Goal: Register for event/course

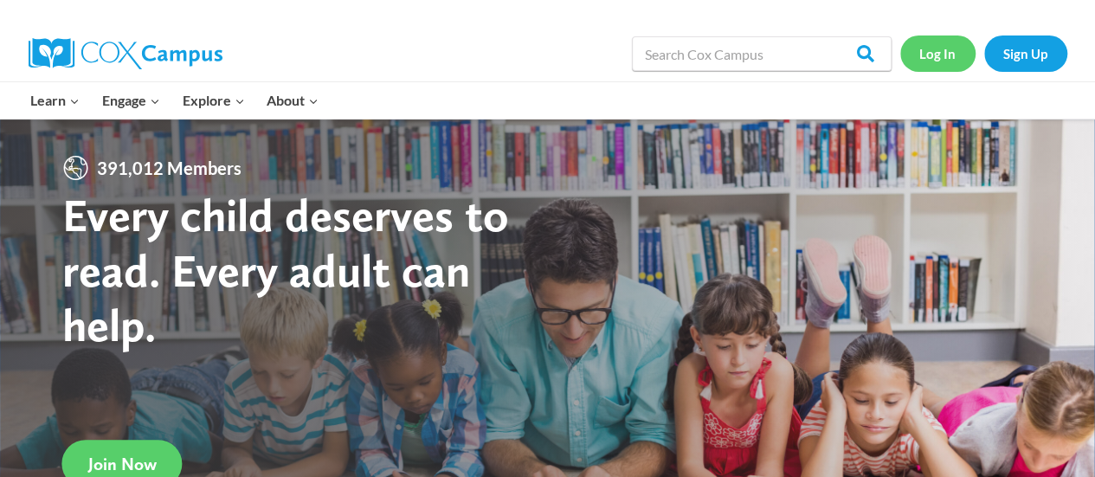
click at [933, 55] on link "Log In" at bounding box center [937, 52] width 75 height 35
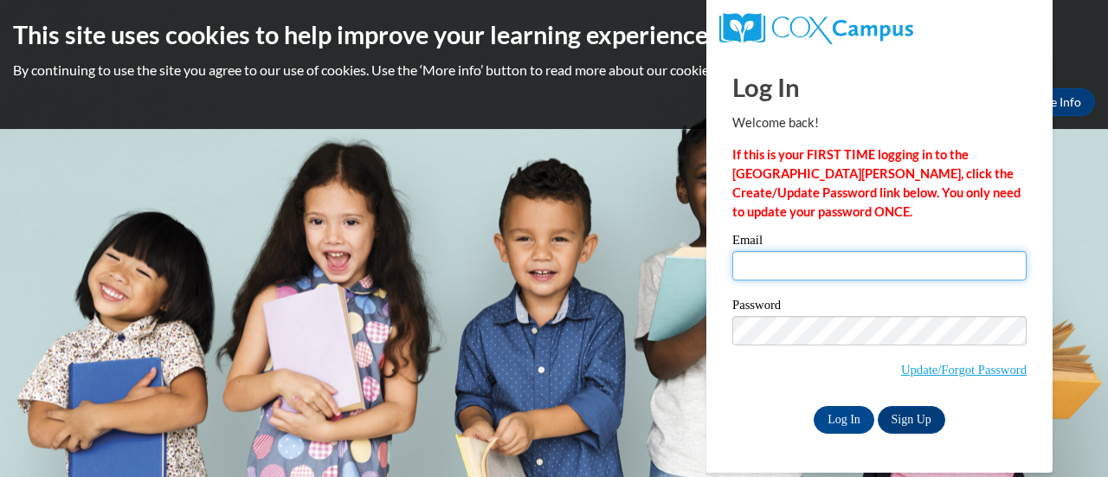
click at [781, 266] on input "Email" at bounding box center [879, 265] width 294 height 29
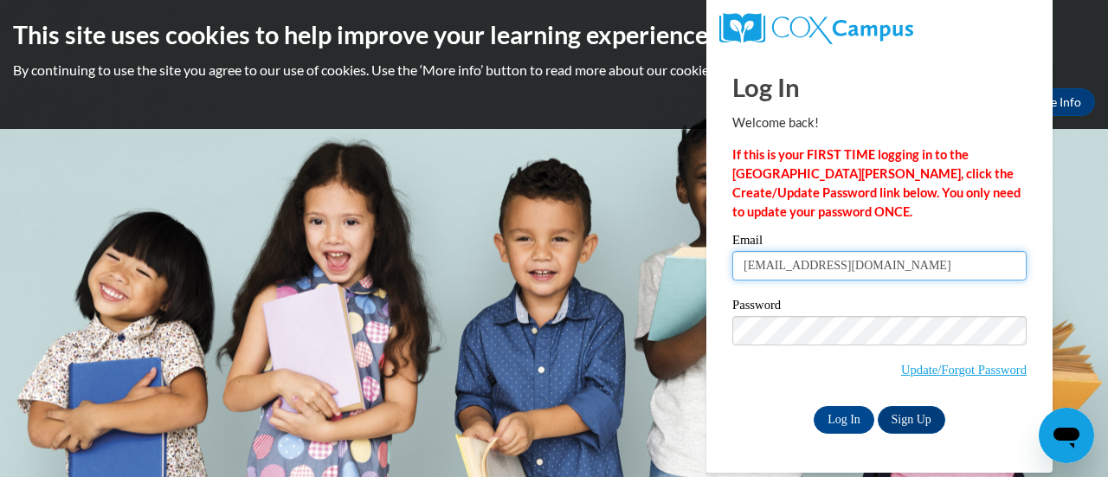
type input "melbyb@w-csd.org"
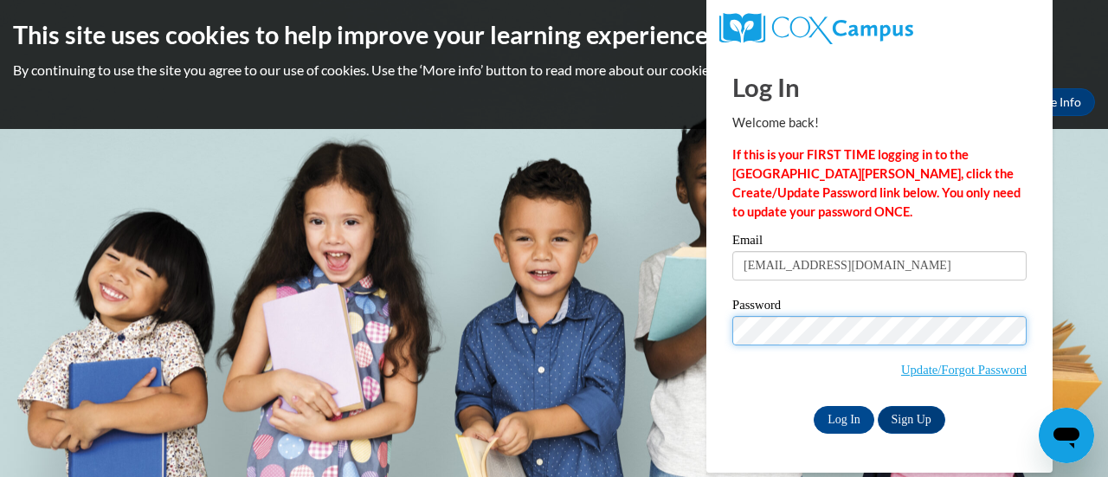
click at [813, 406] on input "Log In" at bounding box center [843, 420] width 61 height 28
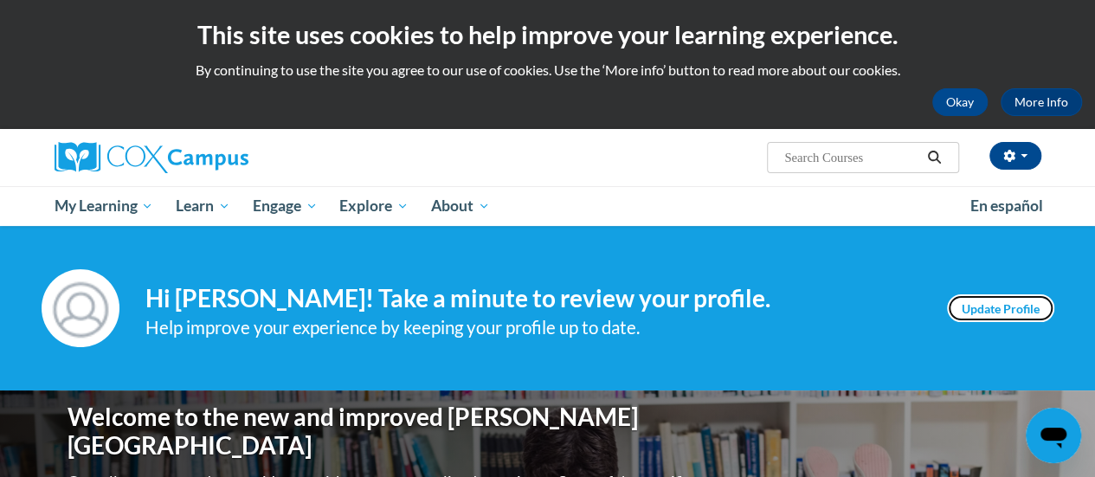
click at [992, 302] on link "Update Profile" at bounding box center [1000, 308] width 107 height 28
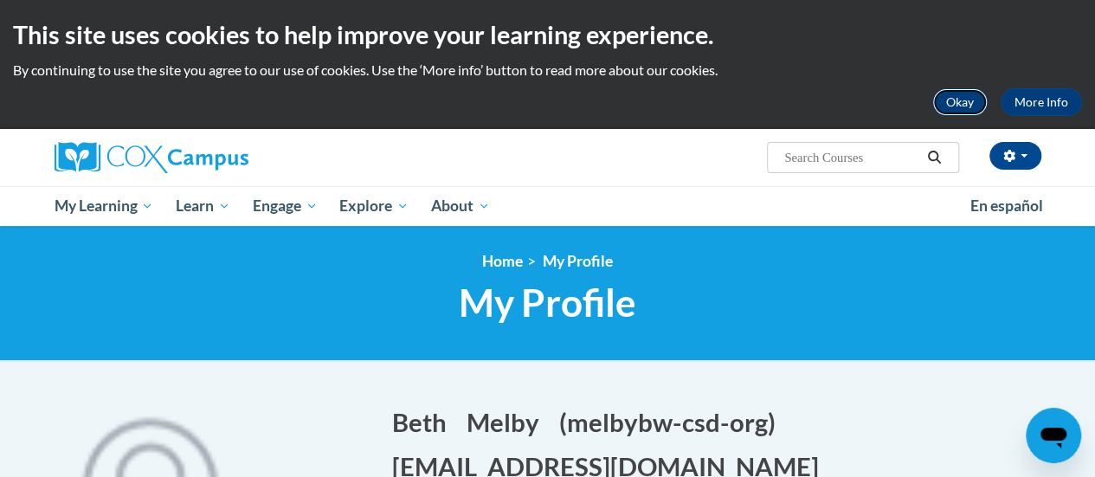
click at [948, 101] on button "Okay" at bounding box center [959, 102] width 55 height 28
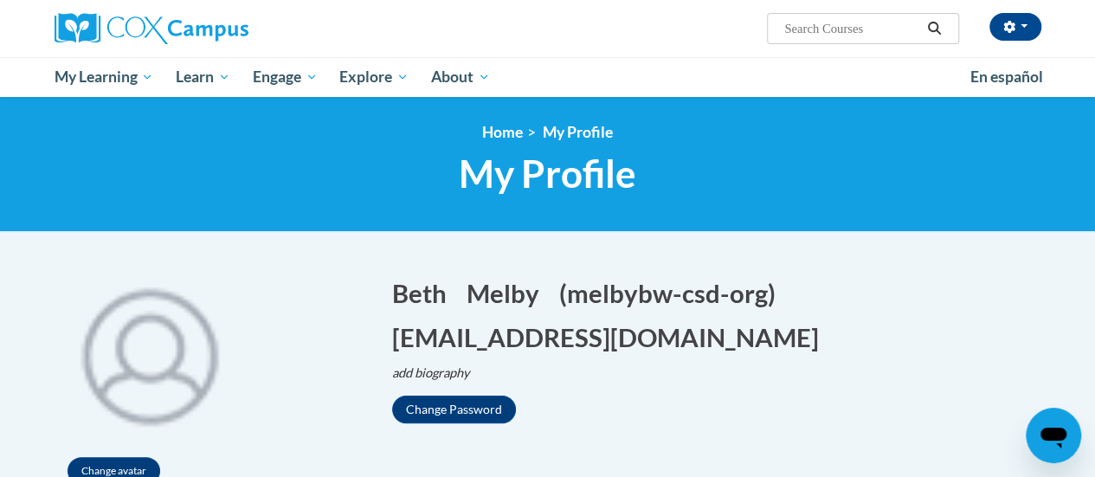
click at [815, 31] on input "Search..." at bounding box center [851, 28] width 138 height 21
type input "read aloud"
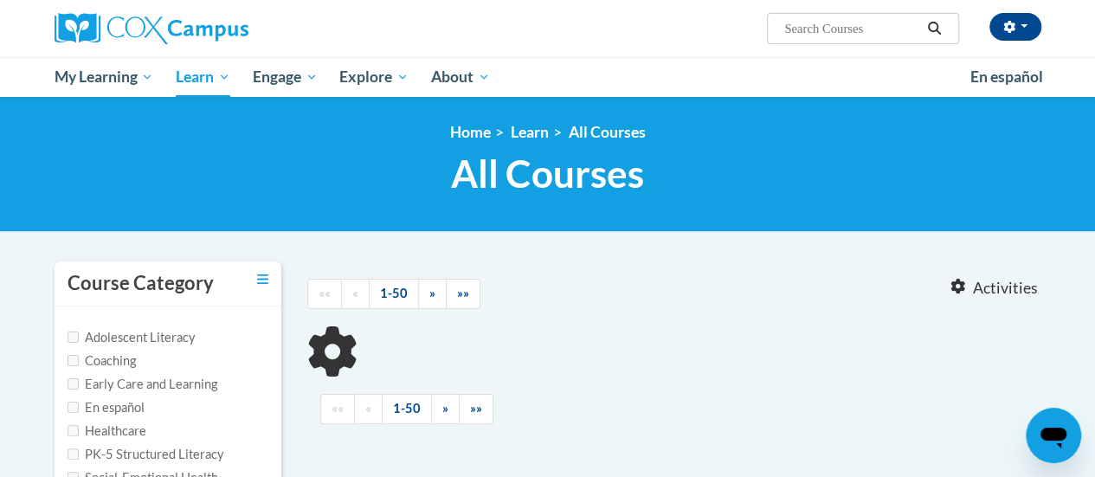
type input "read aloud"
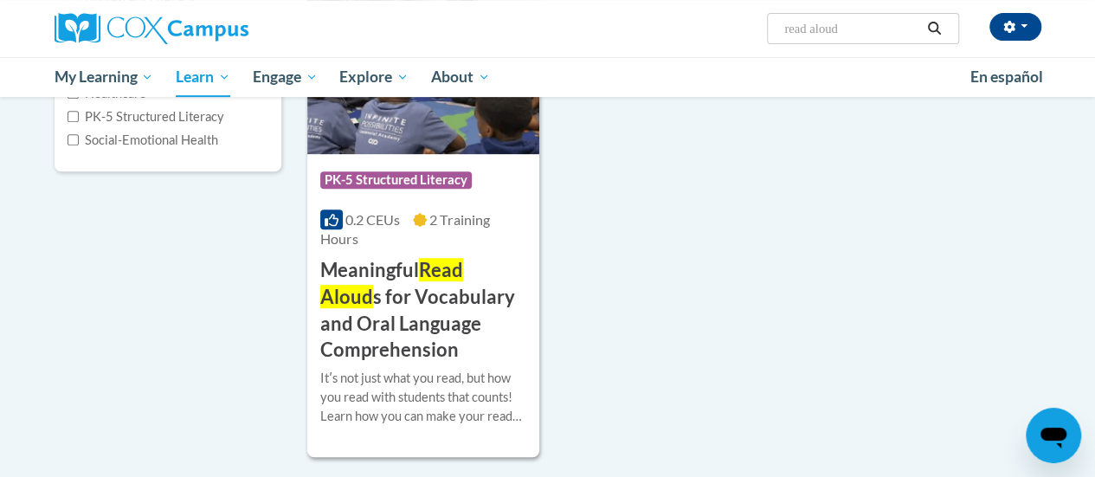
scroll to position [331, 0]
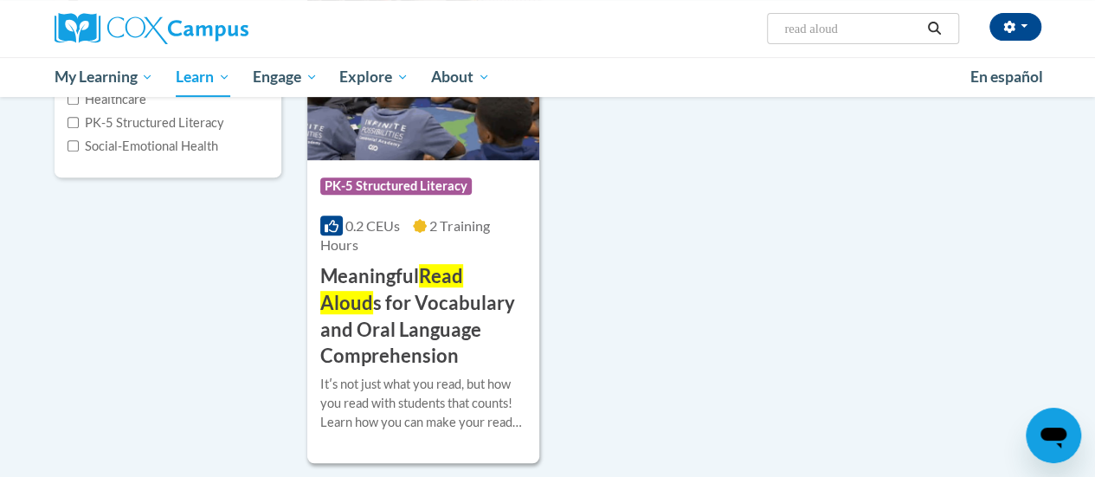
click at [421, 320] on h3 "Meaningful Read Aloud s for Vocabulary and Oral Language Comprehension" at bounding box center [423, 316] width 206 height 106
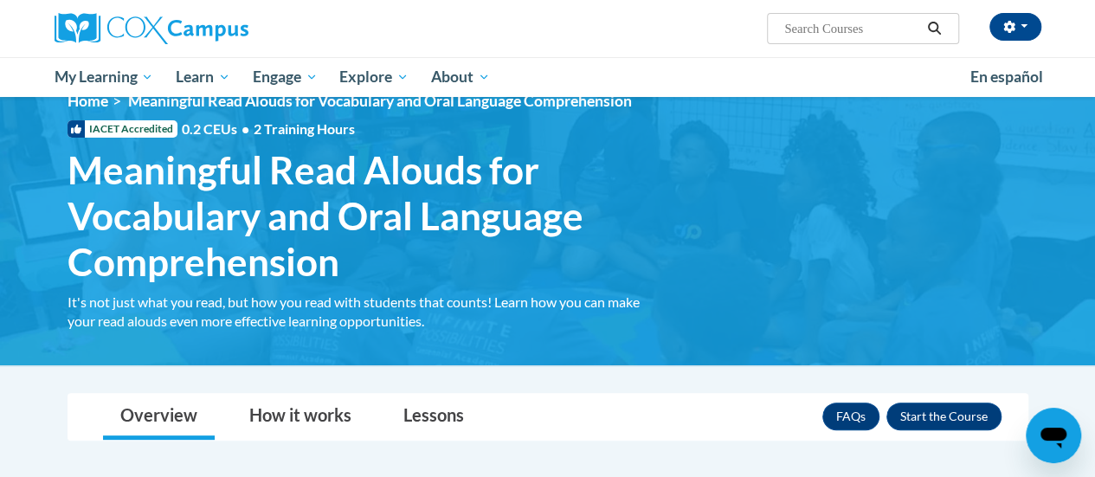
scroll to position [43, 0]
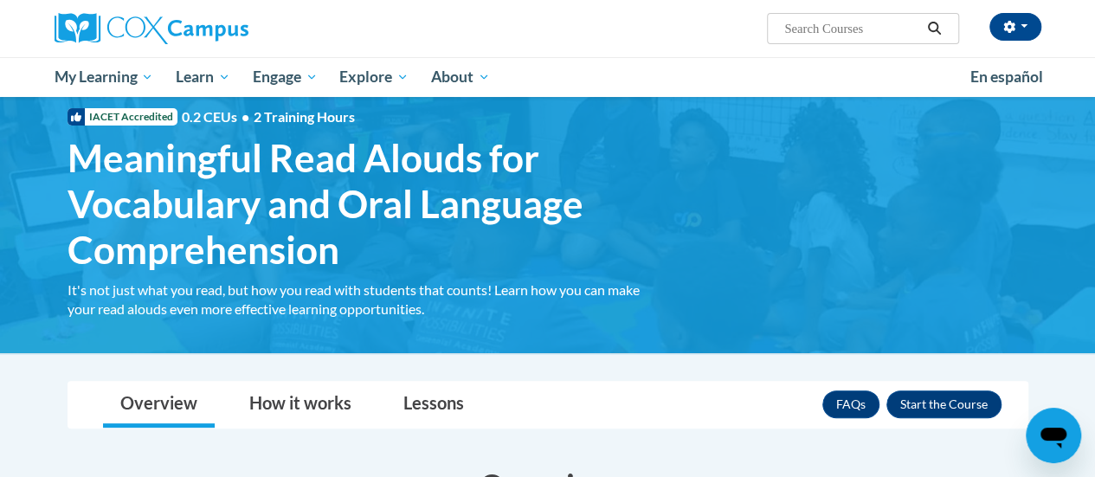
click at [1010, 269] on div "<en>Home</en><fr>Accueil</fr><de>Zuhause</de><it>Casa</it><es>Casa</es><pt>Casa…" at bounding box center [548, 204] width 1013 height 248
click at [947, 414] on button "Enroll" at bounding box center [943, 404] width 115 height 28
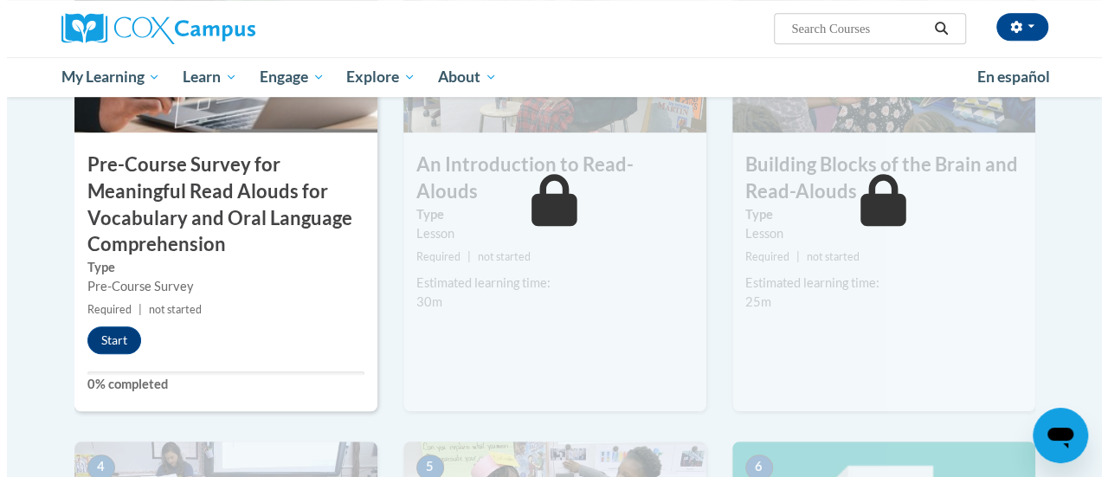
scroll to position [560, 0]
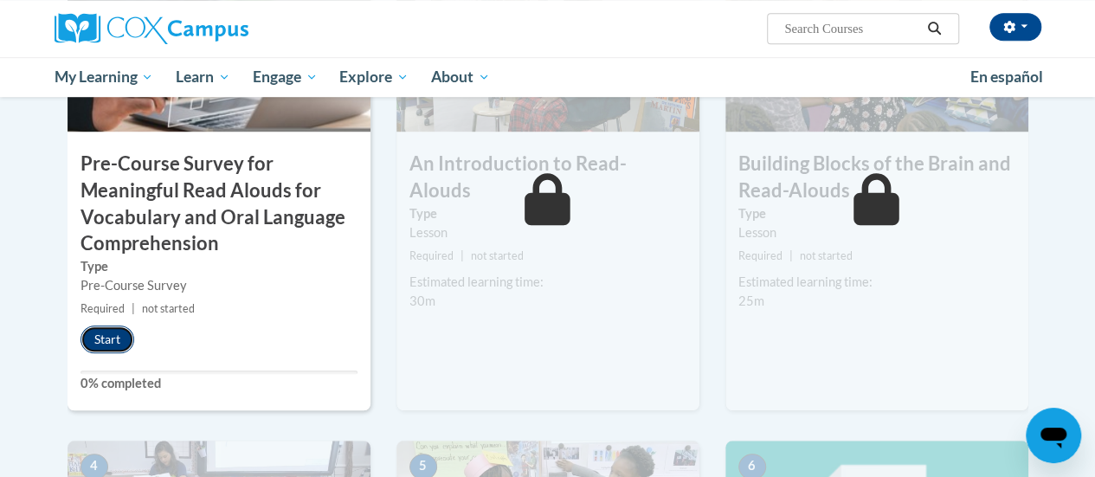
click at [118, 347] on button "Start" at bounding box center [107, 339] width 54 height 28
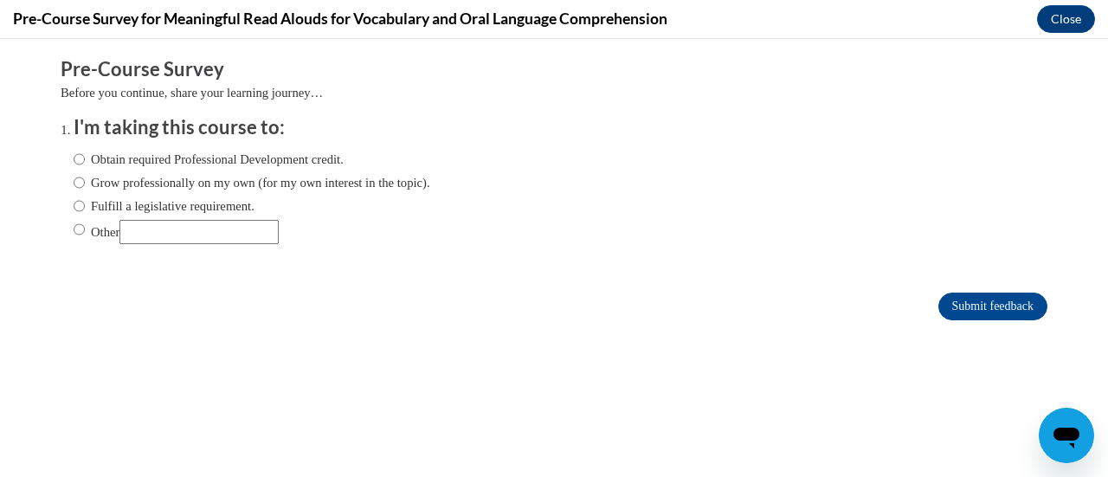
scroll to position [0, 0]
click at [74, 202] on input "Fulfill a legislative requirement." at bounding box center [79, 205] width 11 height 19
radio input "true"
click at [938, 299] on input "Submit feedback" at bounding box center [992, 307] width 109 height 28
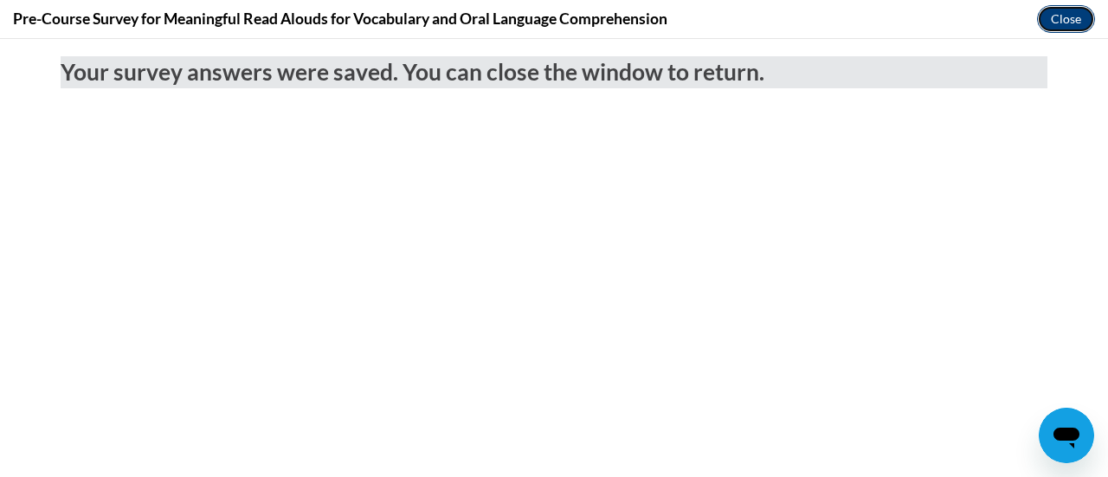
click at [1076, 16] on button "Close" at bounding box center [1066, 19] width 58 height 28
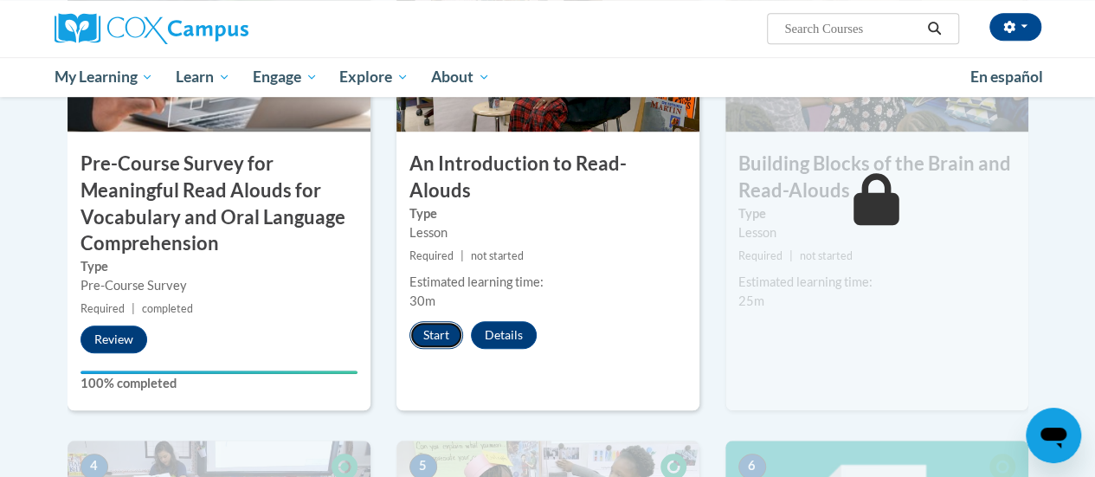
click at [428, 321] on button "Start" at bounding box center [436, 335] width 54 height 28
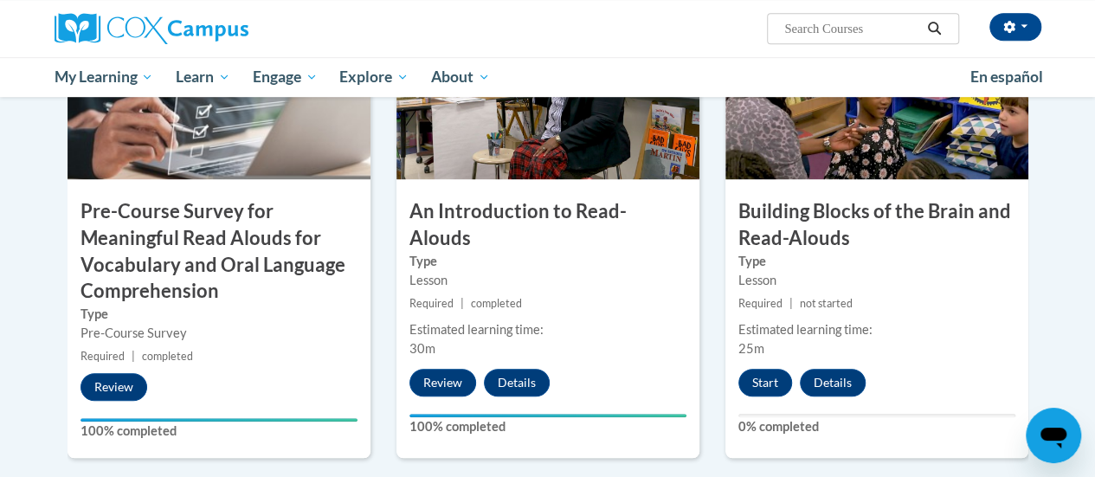
scroll to position [507, 0]
